Goal: Transaction & Acquisition: Obtain resource

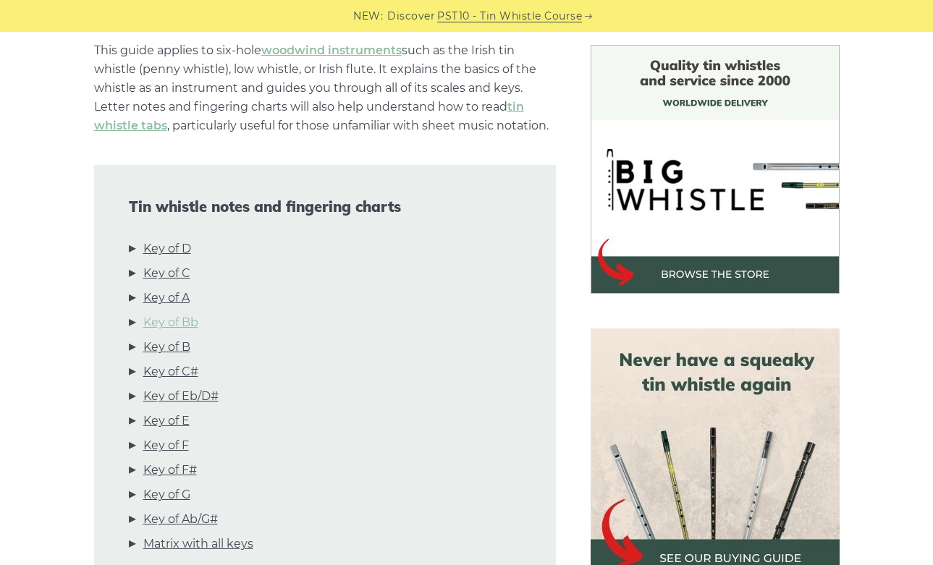
click at [180, 326] on link "Key of Bb" at bounding box center [170, 322] width 55 height 19
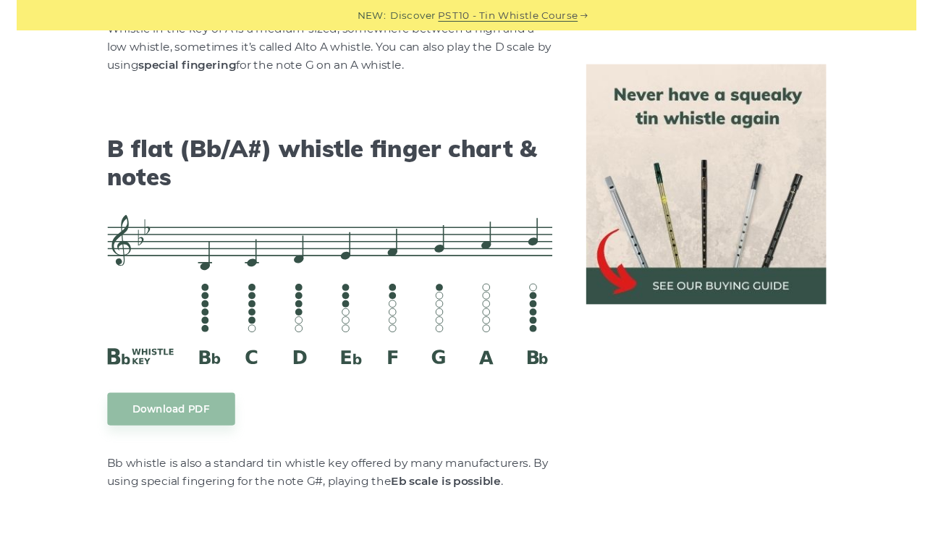
scroll to position [4490, 0]
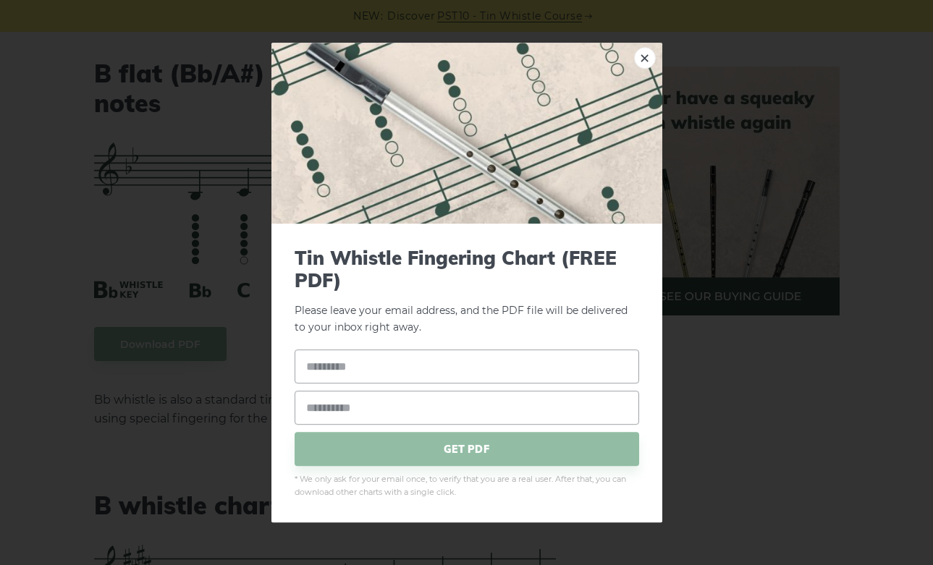
click at [186, 332] on body "NEW: Discover PST10 - Tin Whistle Course Lessons Fingering Charts Tabs & Notes …" at bounding box center [466, 156] width 933 height 9292
click at [650, 63] on link "×" at bounding box center [645, 58] width 22 height 22
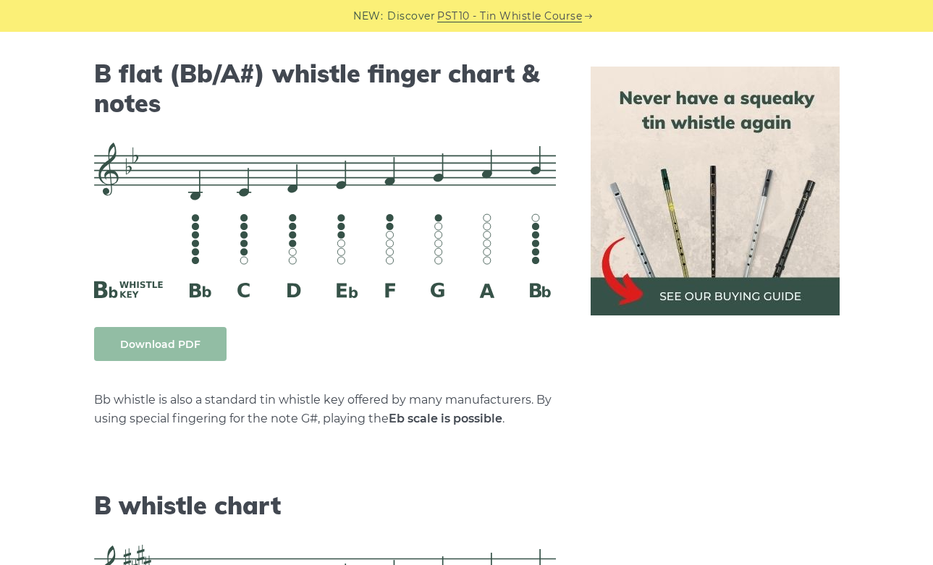
click at [195, 340] on body "NEW: Discover PST10 - Tin Whistle Course Lessons Fingering Charts Tabs & Notes …" at bounding box center [466, 156] width 933 height 9292
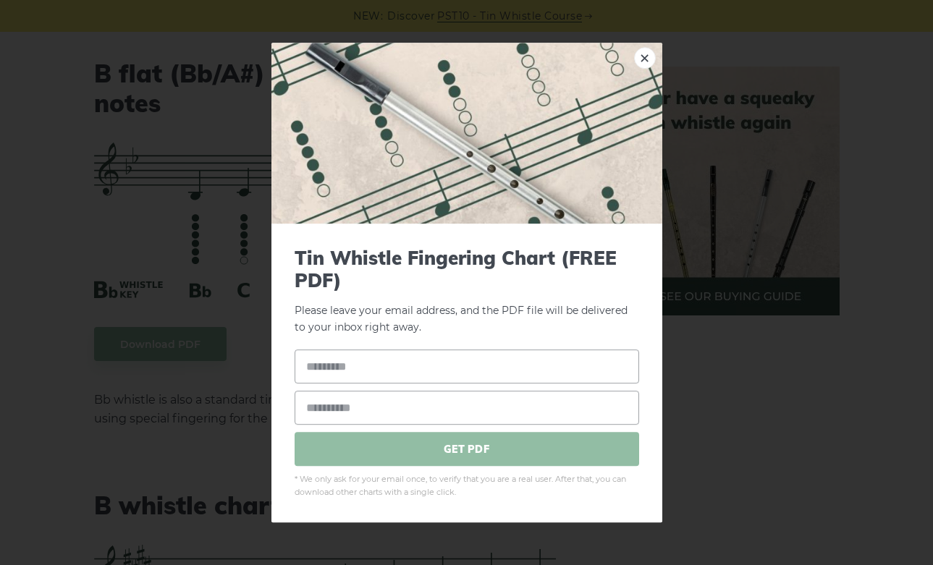
click at [489, 444] on span "GET PDF" at bounding box center [467, 450] width 345 height 34
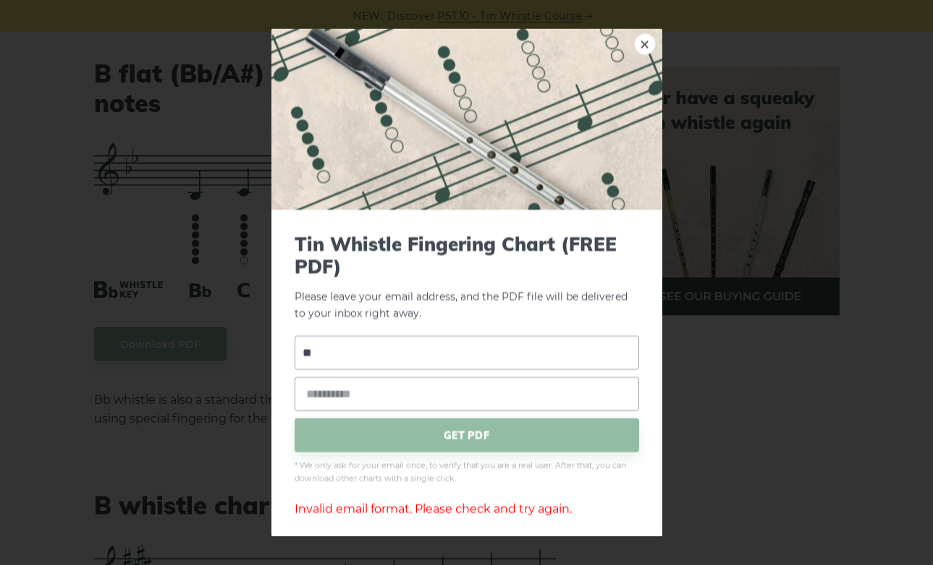
type input "*"
type input "**********"
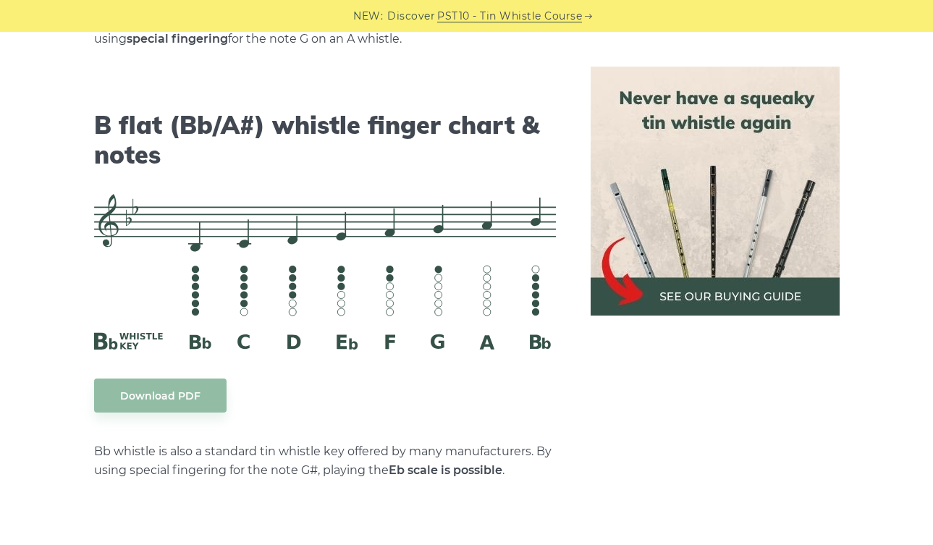
scroll to position [4424, 0]
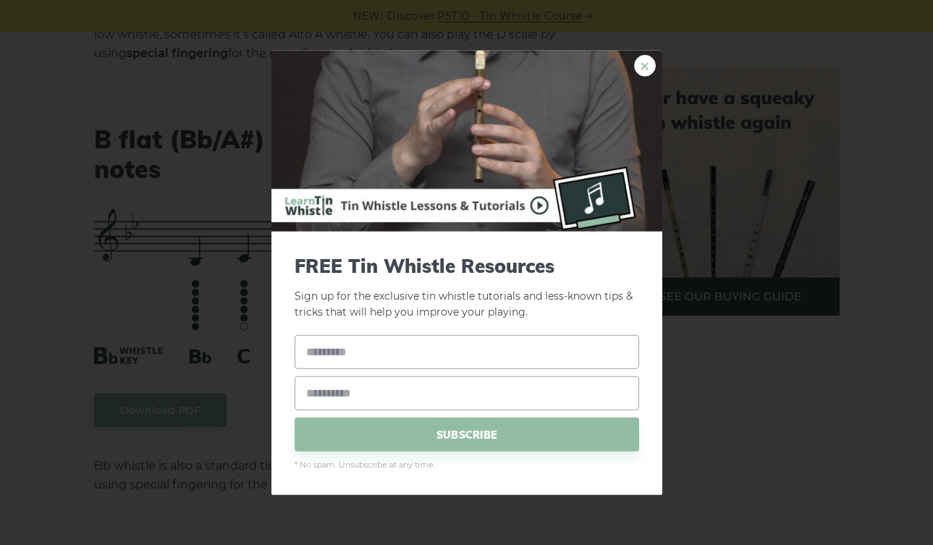
click at [648, 59] on link "×" at bounding box center [645, 65] width 22 height 22
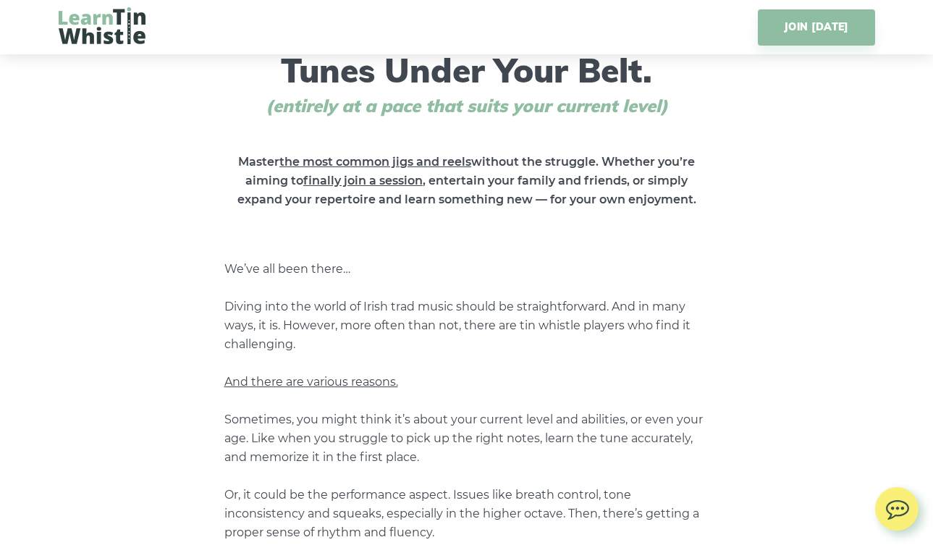
scroll to position [651, 0]
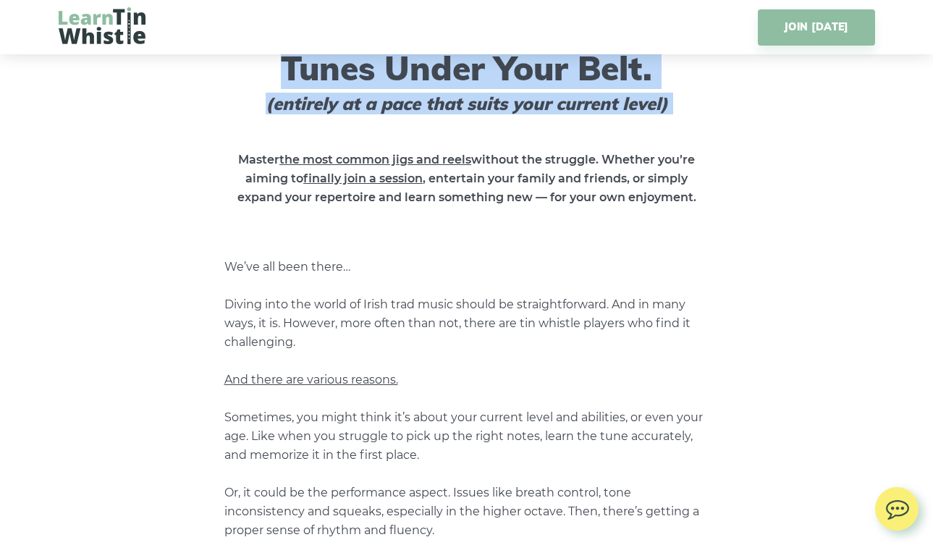
drag, startPoint x: 241, startPoint y: 121, endPoint x: 215, endPoint y: -45, distance: 167.8
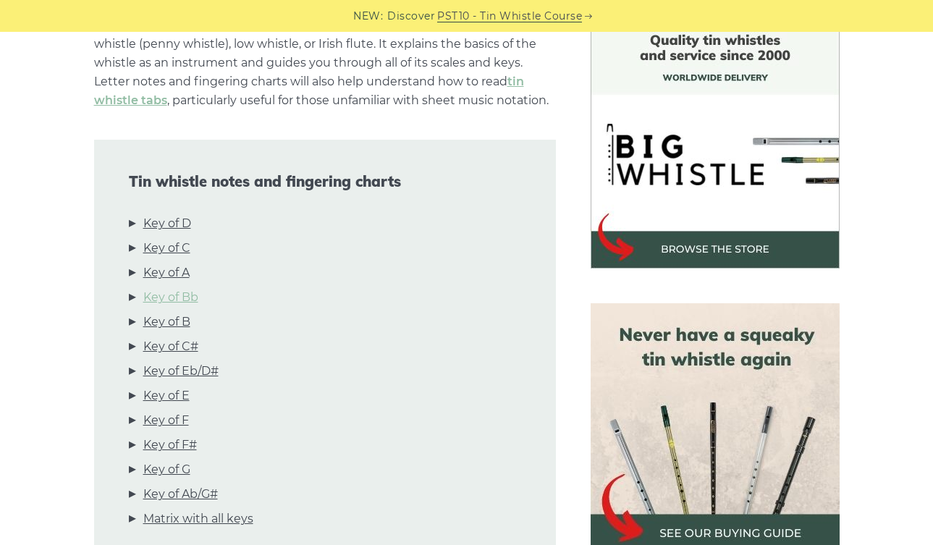
click at [159, 302] on link "Key of Bb" at bounding box center [170, 297] width 55 height 19
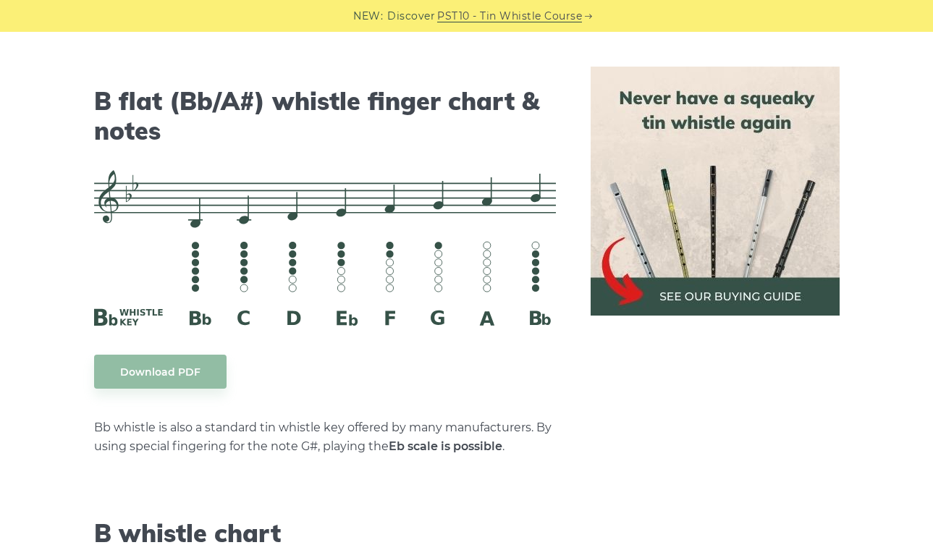
scroll to position [4490, 0]
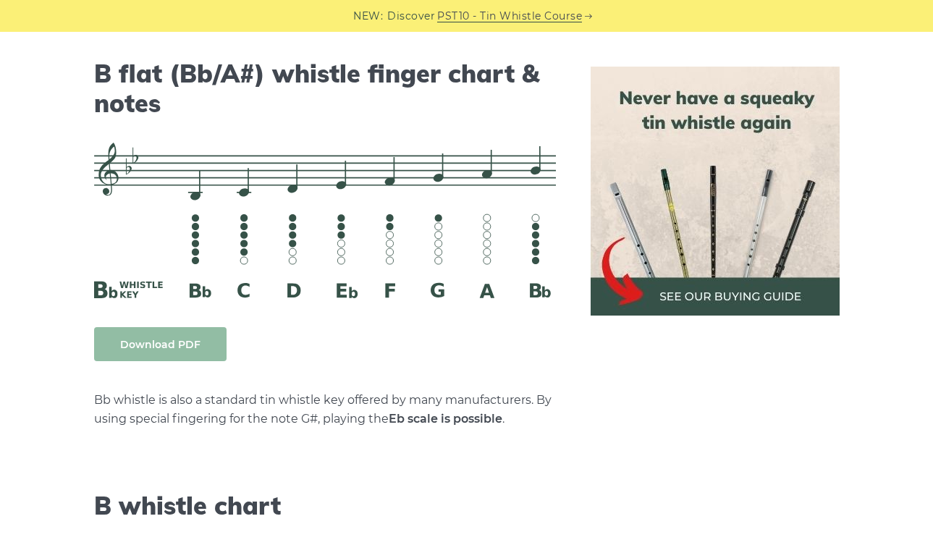
click at [186, 343] on link "Download PDF" at bounding box center [160, 344] width 132 height 34
click at [432, 417] on strong "Eb scale is possible" at bounding box center [446, 419] width 114 height 14
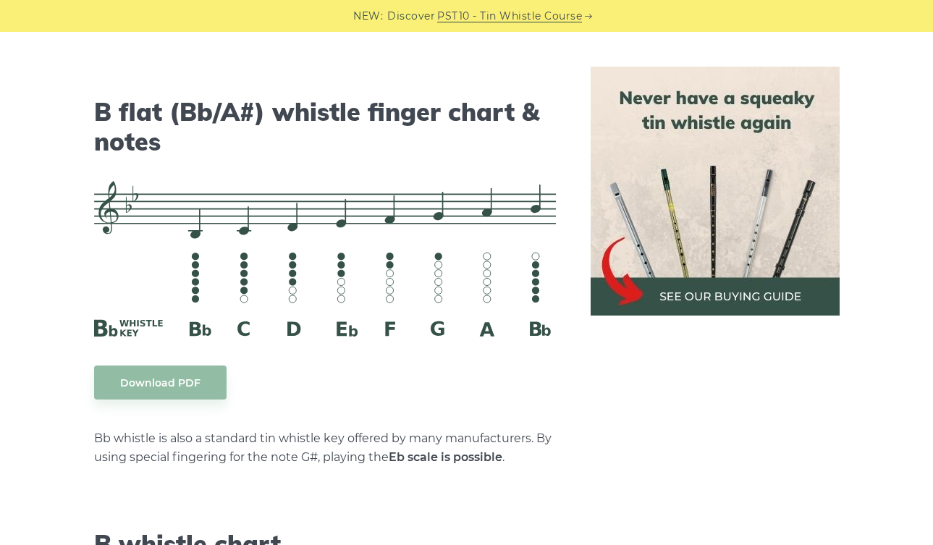
scroll to position [4434, 0]
